Goal: Information Seeking & Learning: Learn about a topic

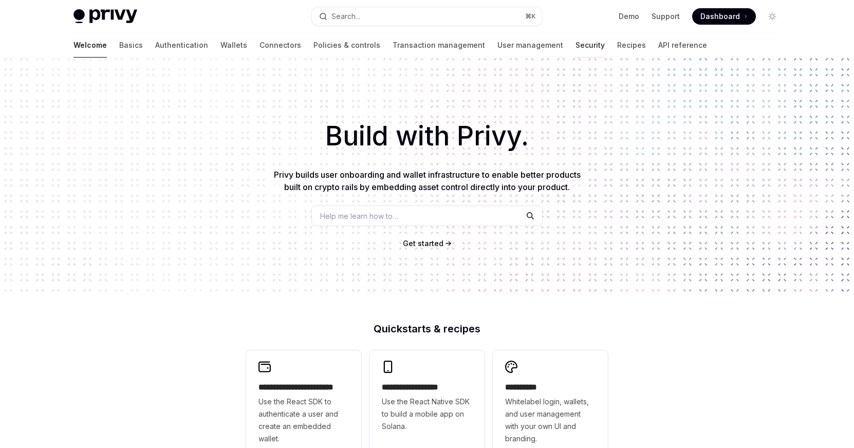
click at [576, 47] on link "Security" at bounding box center [590, 45] width 29 height 25
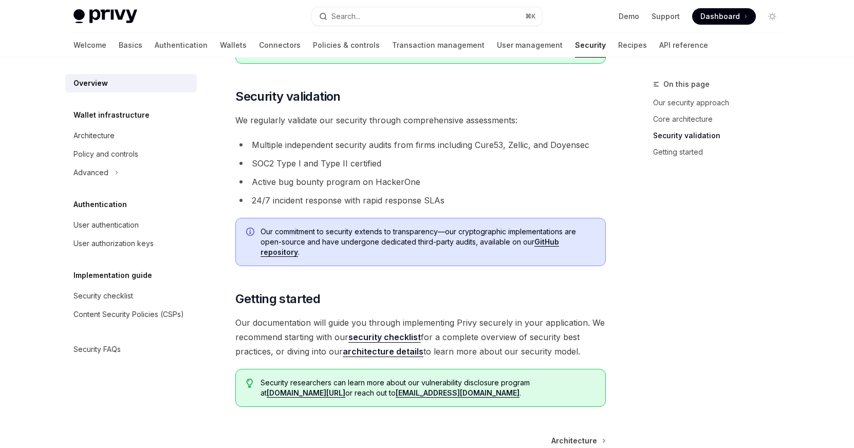
scroll to position [479, 0]
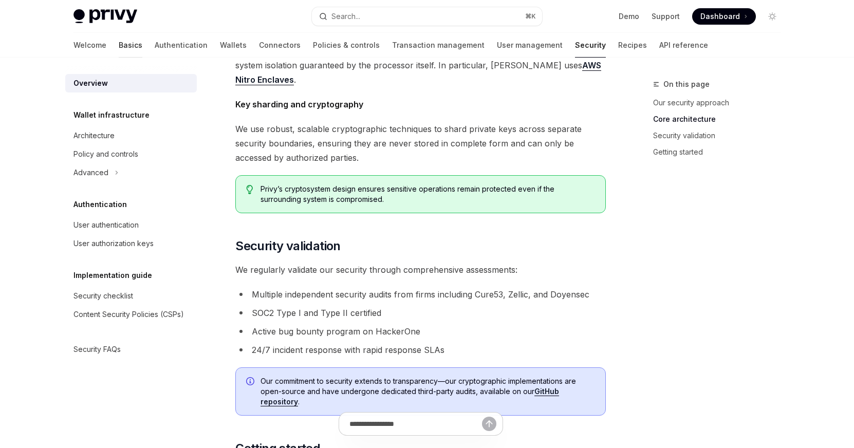
click at [119, 43] on link "Basics" at bounding box center [131, 45] width 24 height 25
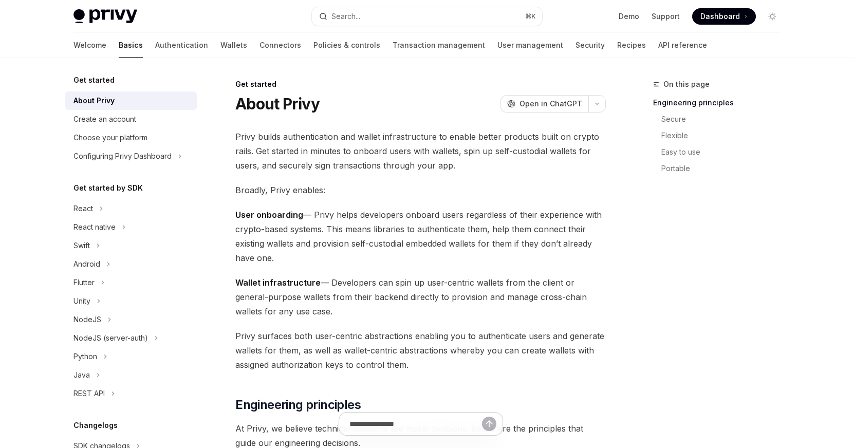
click at [119, 43] on link "Basics" at bounding box center [131, 45] width 24 height 25
type textarea "*"
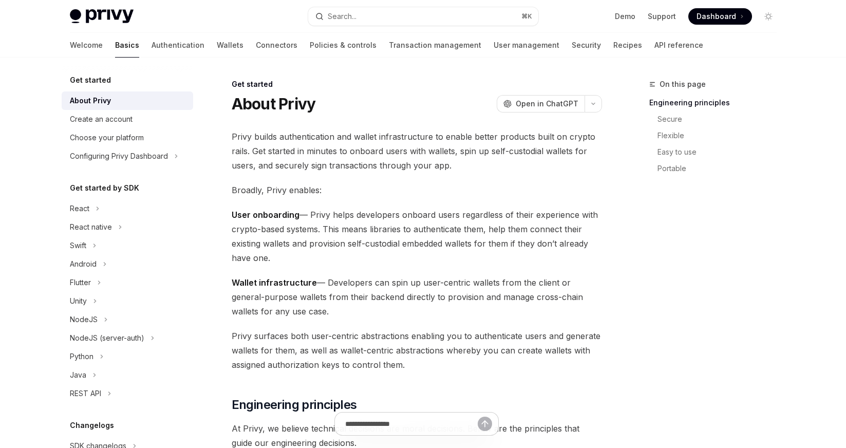
drag, startPoint x: 835, startPoint y: 255, endPoint x: 829, endPoint y: 254, distance: 5.4
click at [496, 20] on button "Search... ⌘ K" at bounding box center [423, 16] width 230 height 18
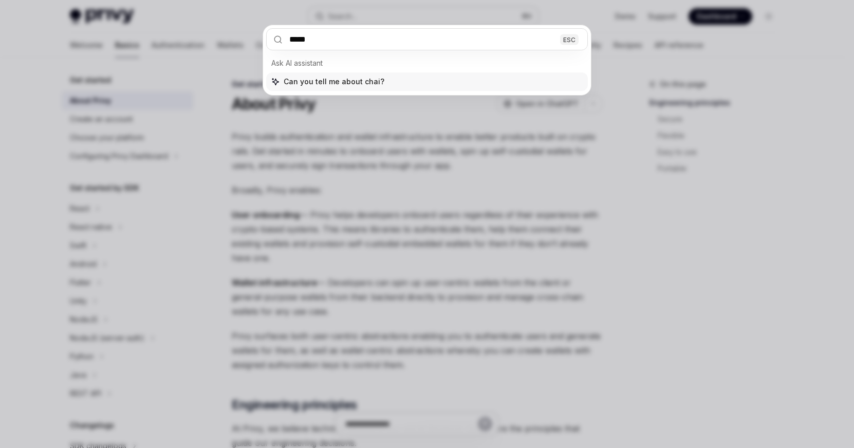
type input "*****"
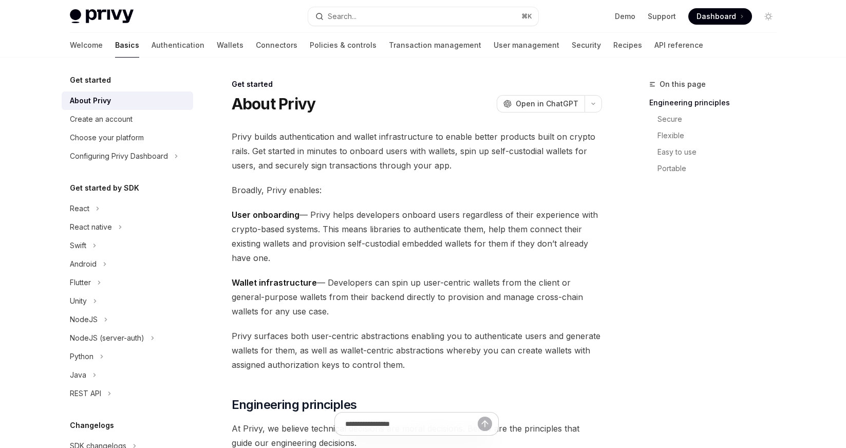
type textarea "*"
